Goal: Task Accomplishment & Management: Manage account settings

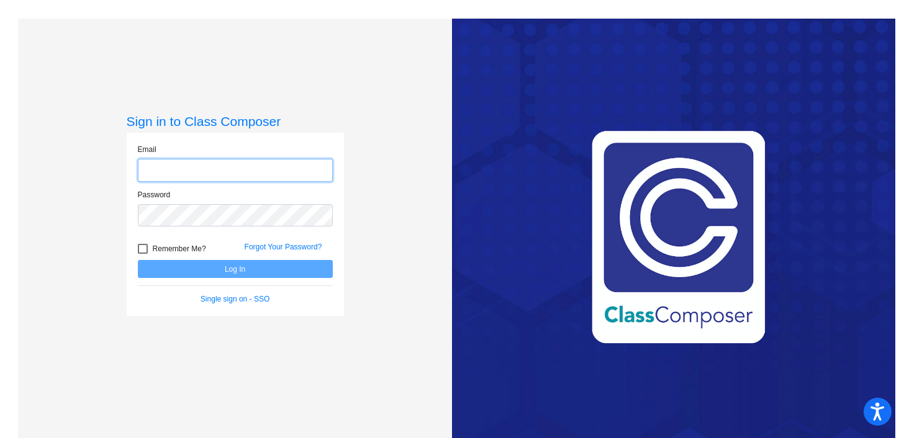
type input "[PERSON_NAME][EMAIL_ADDRESS][PERSON_NAME][DOMAIN_NAME]"
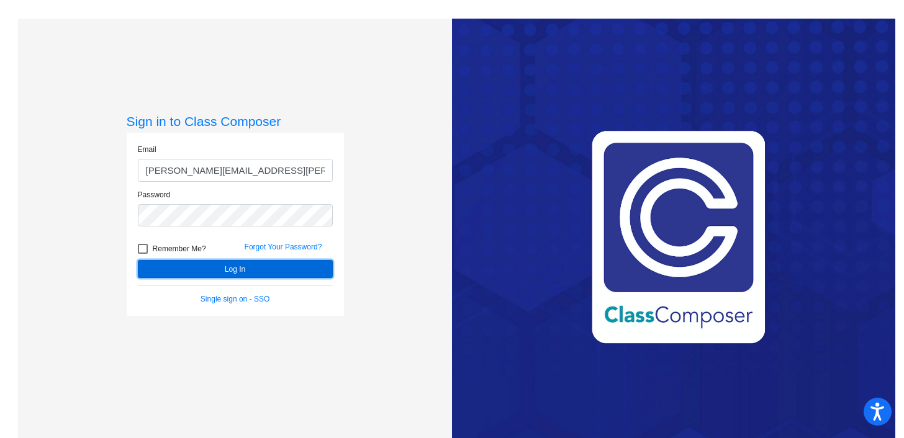
click at [230, 271] on button "Log In" at bounding box center [235, 269] width 195 height 18
click at [278, 267] on button "Log In" at bounding box center [235, 269] width 195 height 18
click at [225, 269] on button "Log In" at bounding box center [235, 269] width 195 height 18
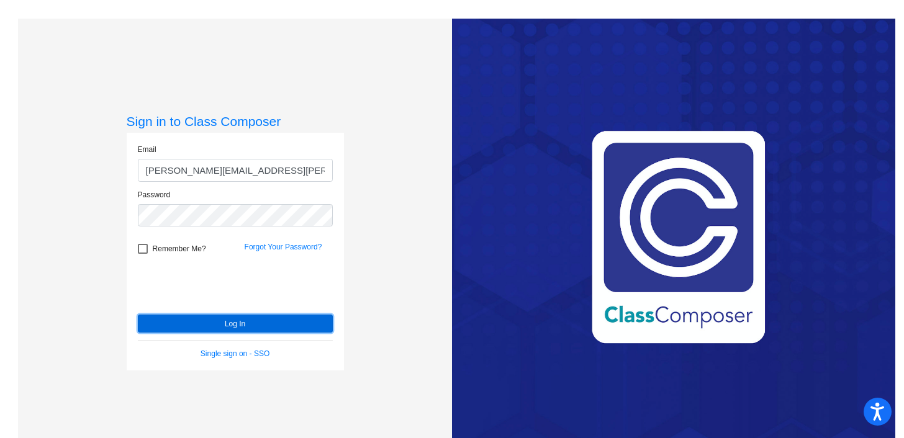
click at [186, 323] on button "Log In" at bounding box center [235, 324] width 195 height 18
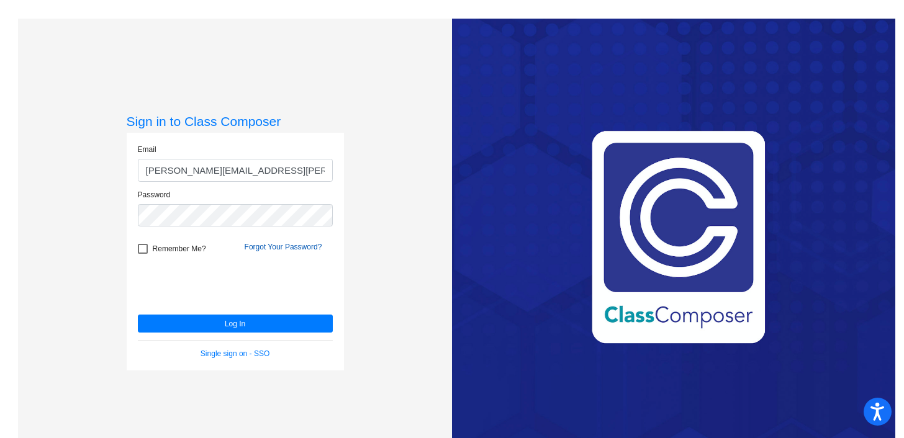
click at [294, 251] on link "Forgot Your Password?" at bounding box center [284, 247] width 78 height 9
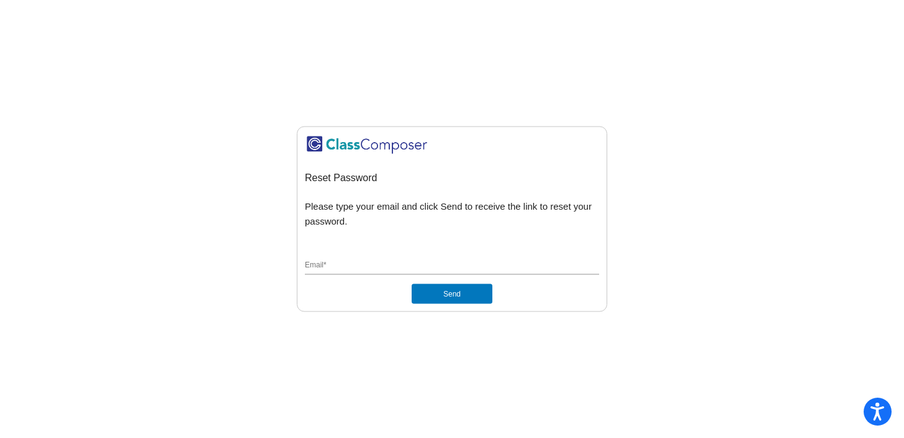
type input "julia.moody@asd.edu.qa"
click at [440, 296] on button "Send" at bounding box center [451, 294] width 81 height 20
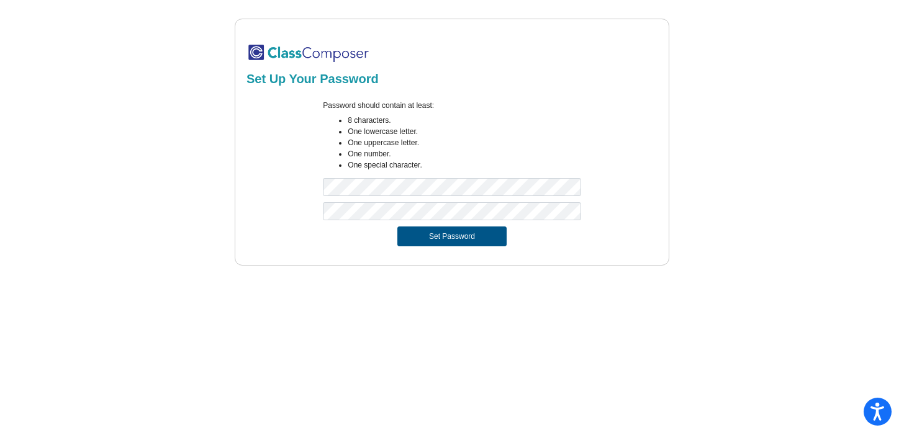
click at [452, 240] on button "Set Password" at bounding box center [451, 237] width 109 height 20
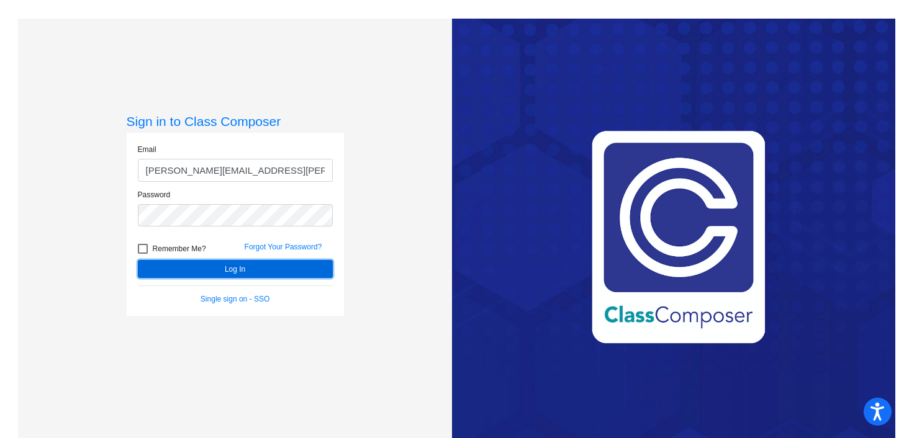
click at [189, 276] on button "Log In" at bounding box center [235, 269] width 195 height 18
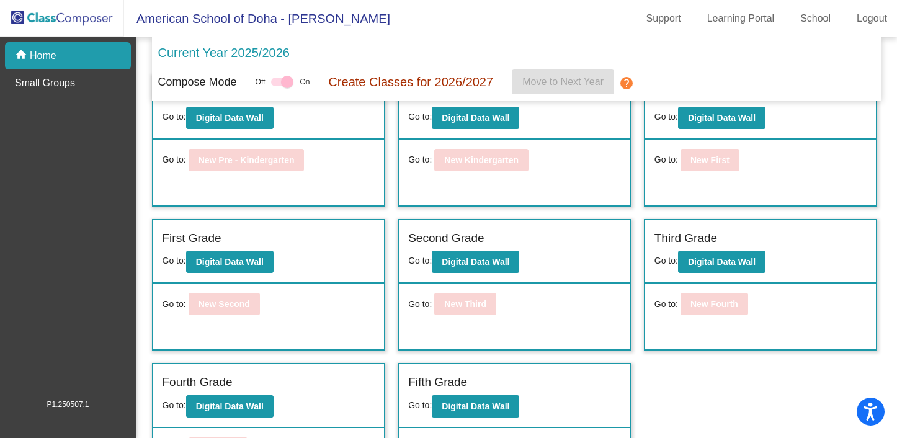
scroll to position [37, 0]
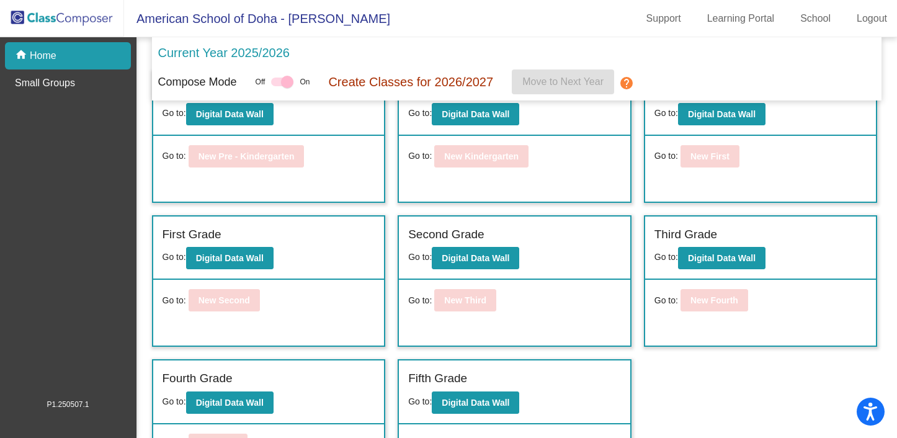
click at [292, 89] on label at bounding box center [282, 81] width 22 height 15
click at [289, 81] on div at bounding box center [287, 82] width 12 height 12
click at [276, 83] on div at bounding box center [282, 82] width 22 height 9
drag, startPoint x: 299, startPoint y: 83, endPoint x: 283, endPoint y: 81, distance: 15.7
click at [283, 81] on div "Off On" at bounding box center [283, 81] width 55 height 15
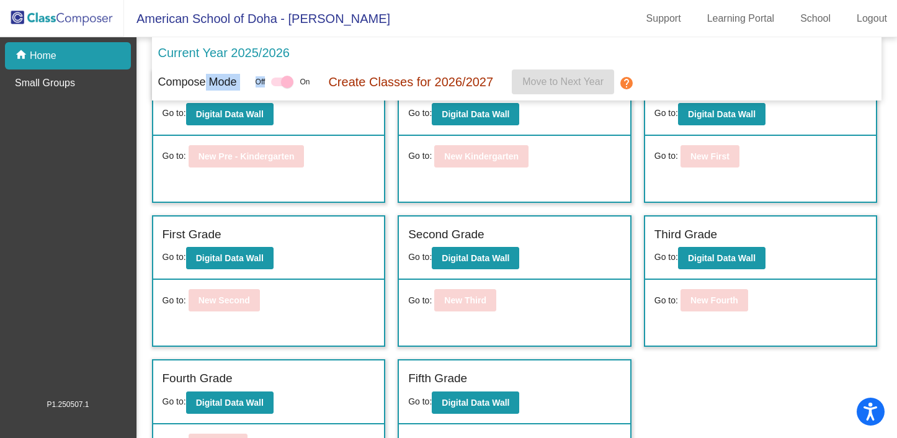
drag, startPoint x: 294, startPoint y: 81, endPoint x: 209, endPoint y: 78, distance: 84.4
click at [209, 78] on div "Compose Mode Off On Create Classes for 2026/2027 Move to Next Year help" at bounding box center [517, 82] width 718 height 25
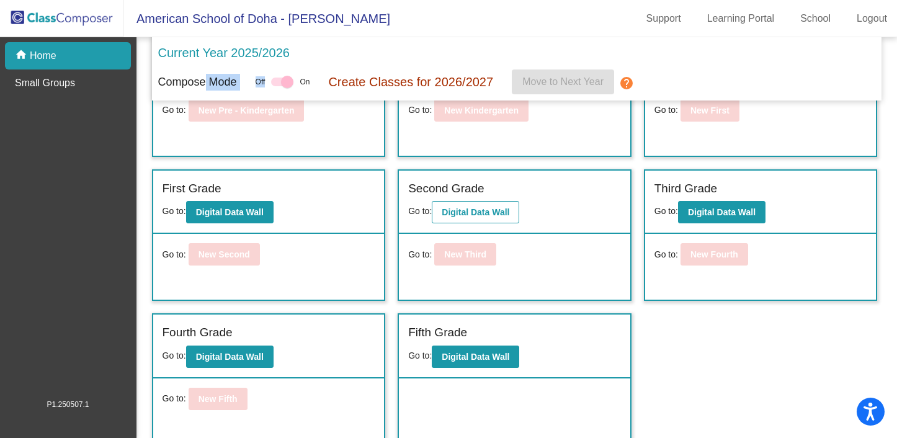
scroll to position [91, 0]
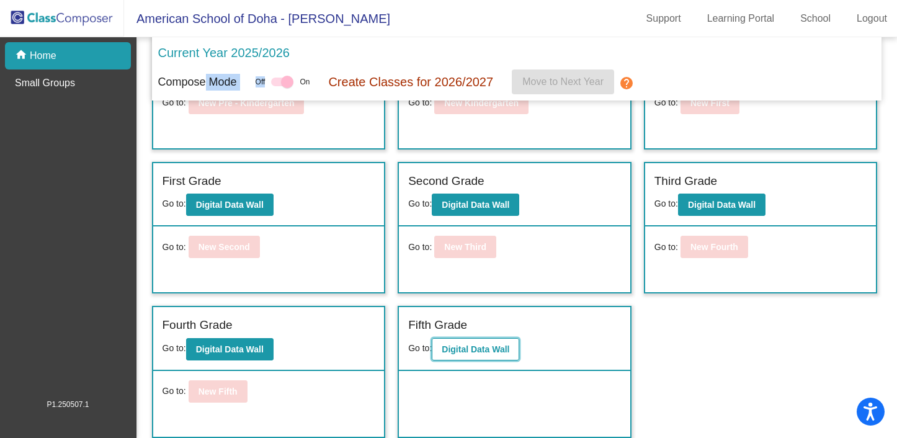
click at [465, 358] on button "Digital Data Wall" at bounding box center [476, 349] width 88 height 22
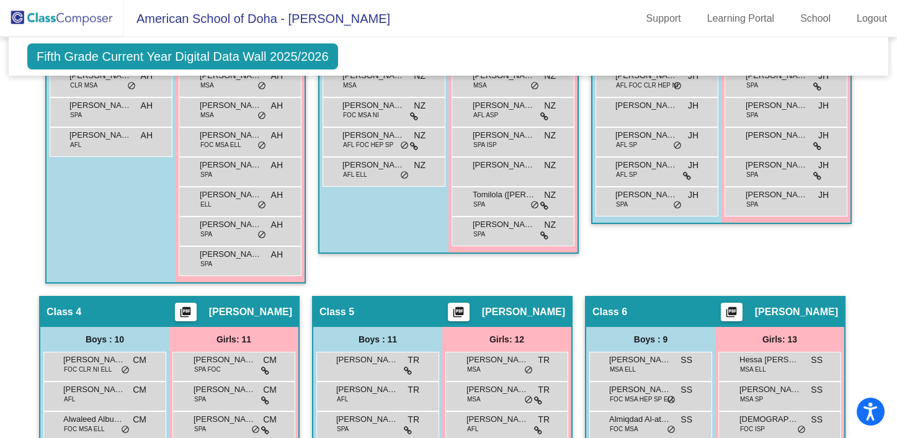
scroll to position [597, 0]
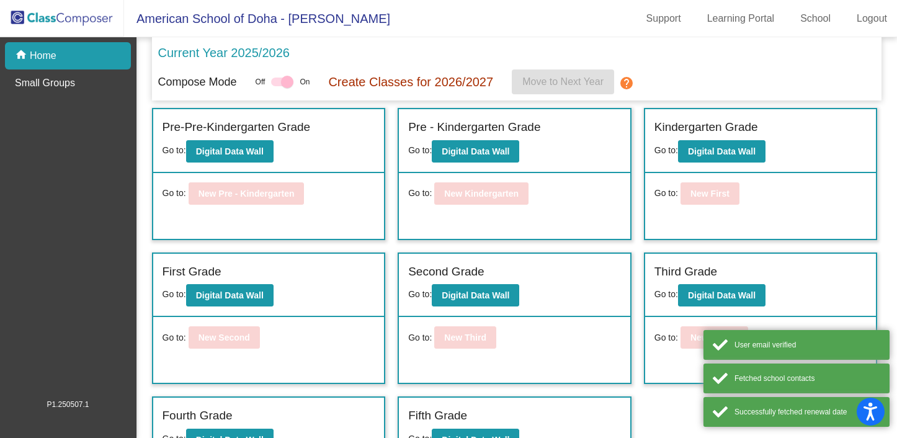
scroll to position [91, 0]
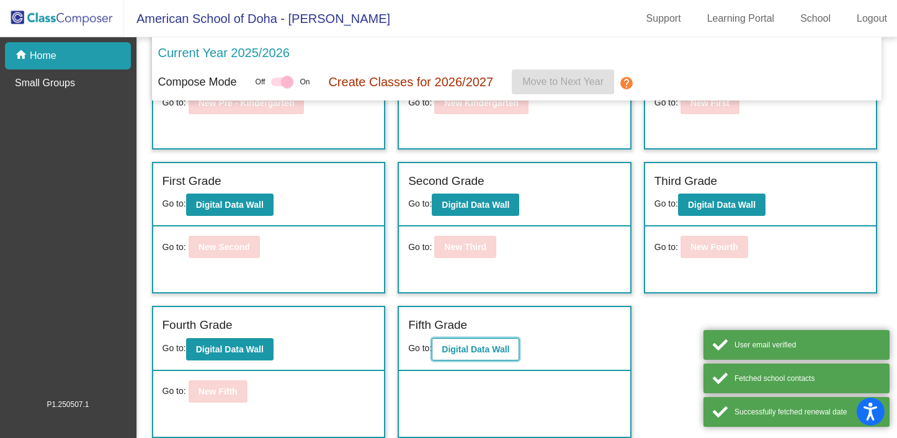
click at [473, 351] on b "Digital Data Wall" at bounding box center [476, 349] width 68 height 10
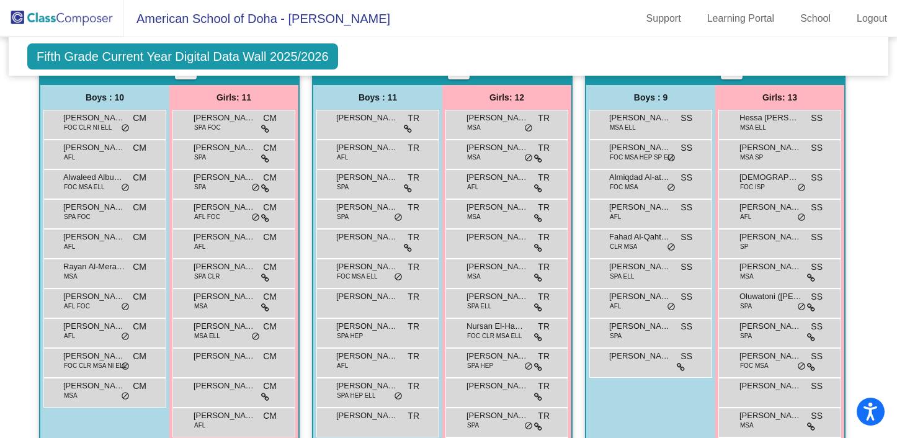
scroll to position [807, 0]
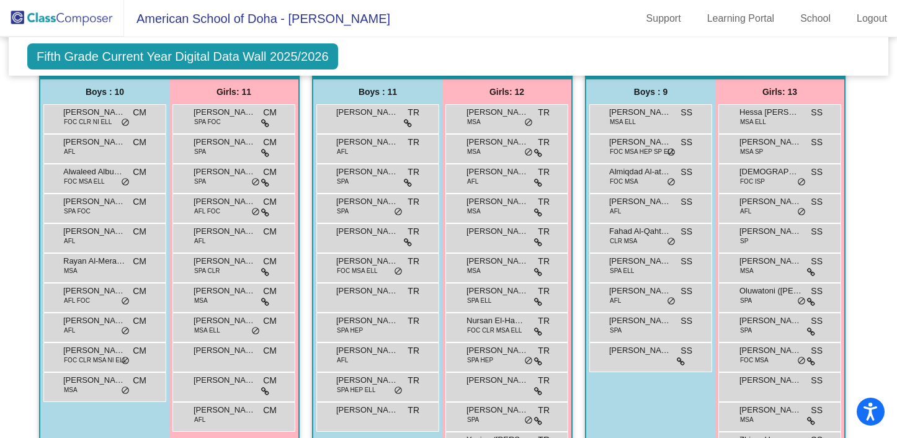
click at [377, 14] on mat-toolbar "American School of Doha - [PERSON_NAME] Support Learning Portal School Logout" at bounding box center [448, 18] width 897 height 37
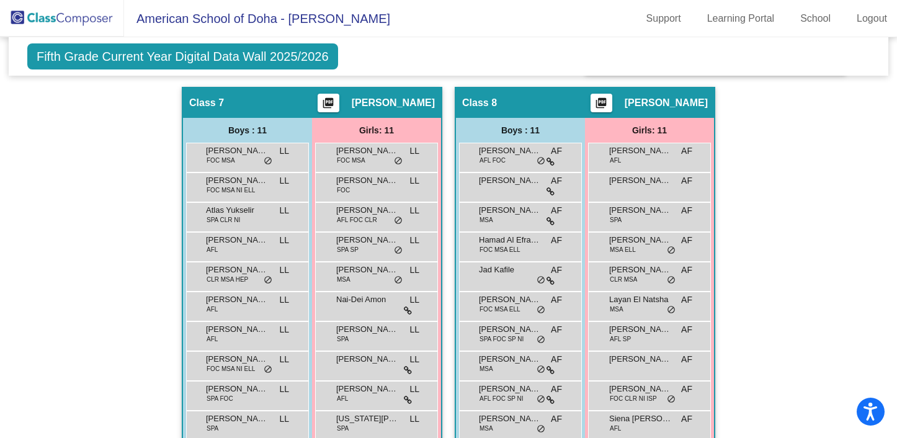
scroll to position [1242, 0]
